Goal: Task Accomplishment & Management: Manage account settings

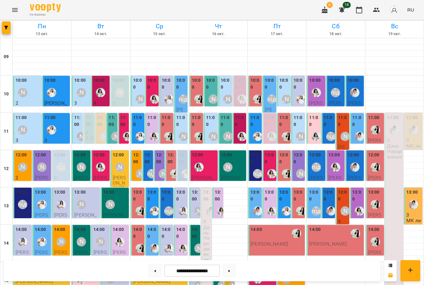
scroll to position [191, 0]
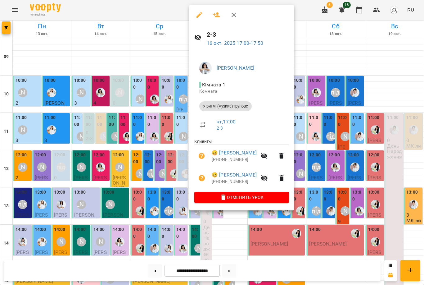
click at [217, 16] on icon "button" at bounding box center [216, 14] width 7 height 5
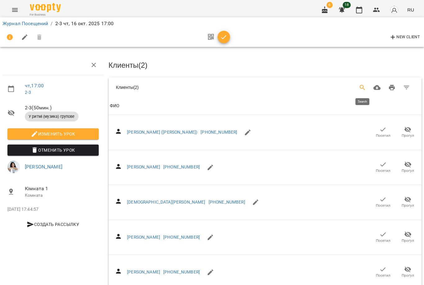
click at [364, 87] on icon "Search" at bounding box center [362, 87] width 7 height 7
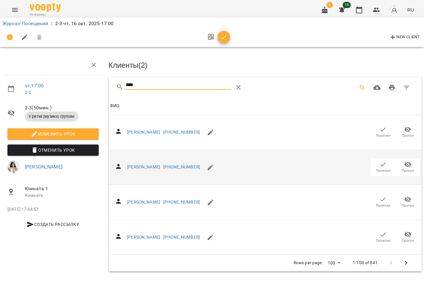
type input "****"
click at [376, 168] on span "Посетил" at bounding box center [383, 170] width 15 height 5
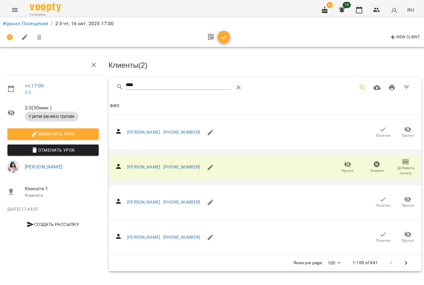
click at [223, 41] on button "button" at bounding box center [224, 37] width 12 height 12
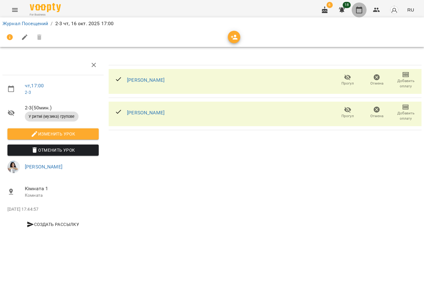
click at [360, 14] on button "button" at bounding box center [359, 9] width 15 height 15
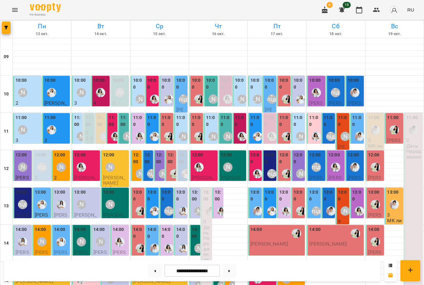
scroll to position [153, 0]
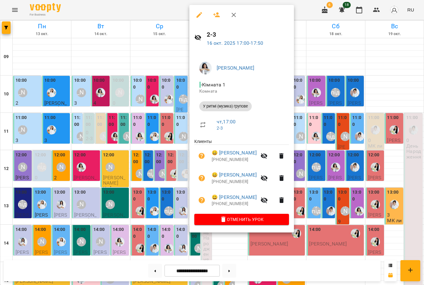
click at [340, 203] on div at bounding box center [212, 142] width 424 height 285
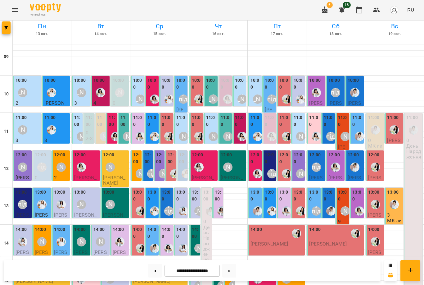
scroll to position [33, 0]
click at [60, 200] on img "Каріна" at bounding box center [60, 204] width 9 height 9
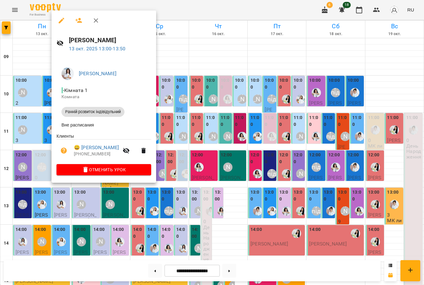
click at [83, 209] on div at bounding box center [212, 142] width 424 height 285
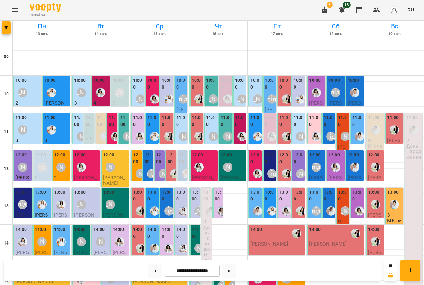
scroll to position [29, 0]
click at [253, 151] on div "12:00" at bounding box center [255, 158] width 10 height 15
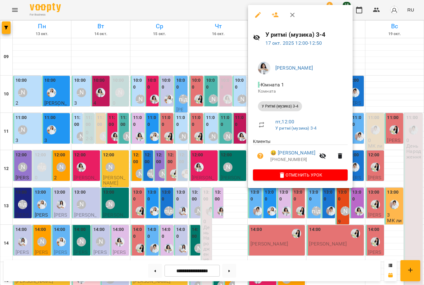
click at [221, 133] on div at bounding box center [212, 142] width 424 height 285
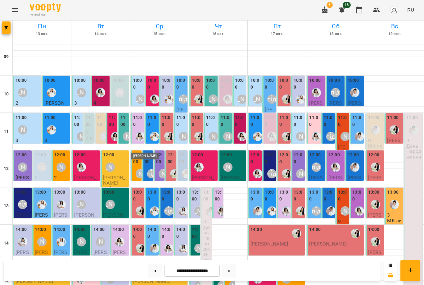
click at [137, 169] on div "[PERSON_NAME]" at bounding box center [140, 173] width 9 height 9
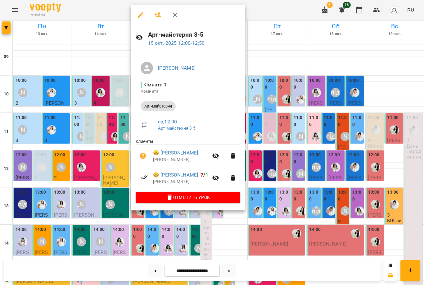
click at [92, 146] on div at bounding box center [212, 142] width 424 height 285
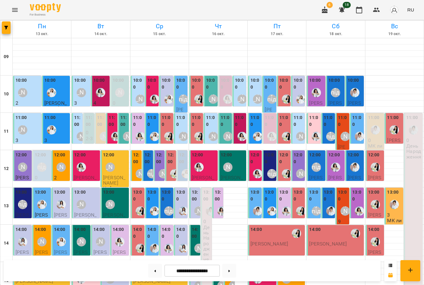
click at [43, 237] on div "[PERSON_NAME]" at bounding box center [41, 241] width 9 height 9
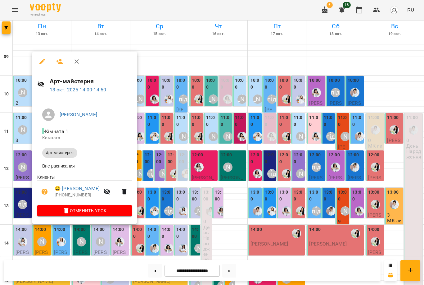
click at [164, 219] on div at bounding box center [212, 142] width 424 height 285
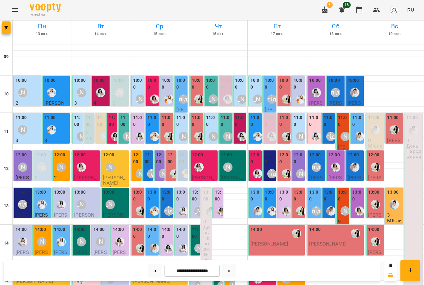
scroll to position [132, 0]
